Goal: Find specific page/section: Find specific page/section

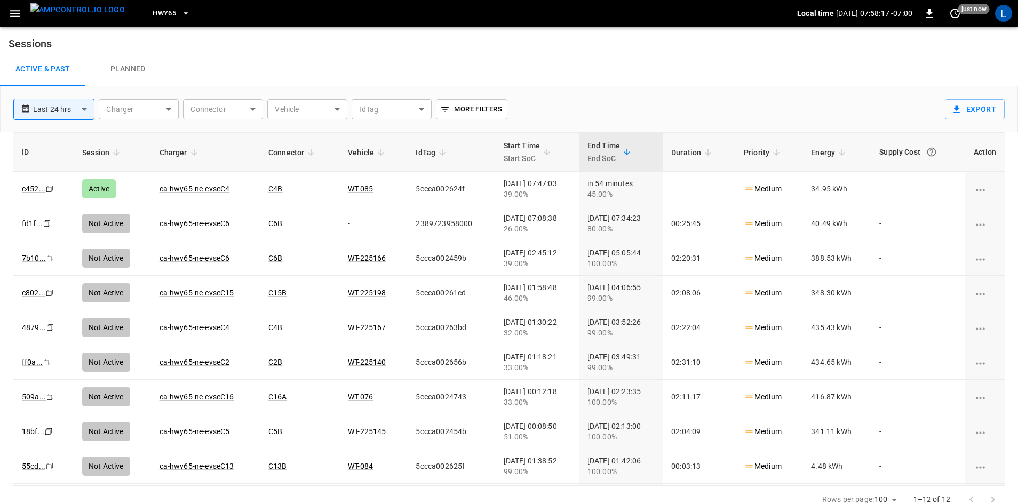
click at [201, 188] on link "ca-hwy65-ne-evseC4" at bounding box center [194, 189] width 70 height 9
click at [198, 187] on link "ca-hwy65-ne-evseC4" at bounding box center [194, 188] width 75 height 13
